Goal: Download file/media

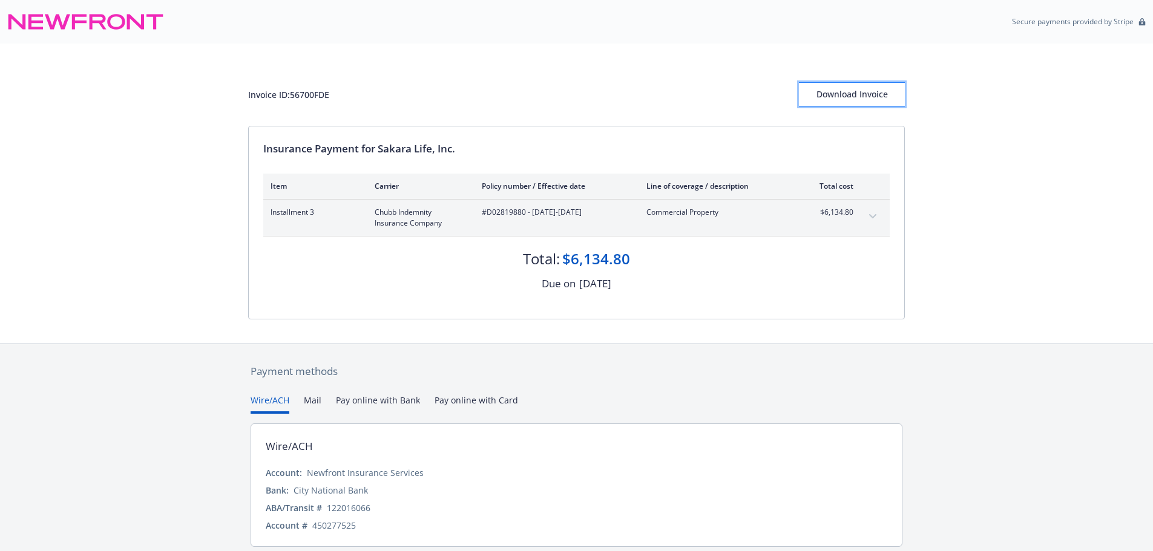
click at [882, 89] on div "Download Invoice" at bounding box center [852, 94] width 106 height 23
